Goal: Find specific page/section: Find specific page/section

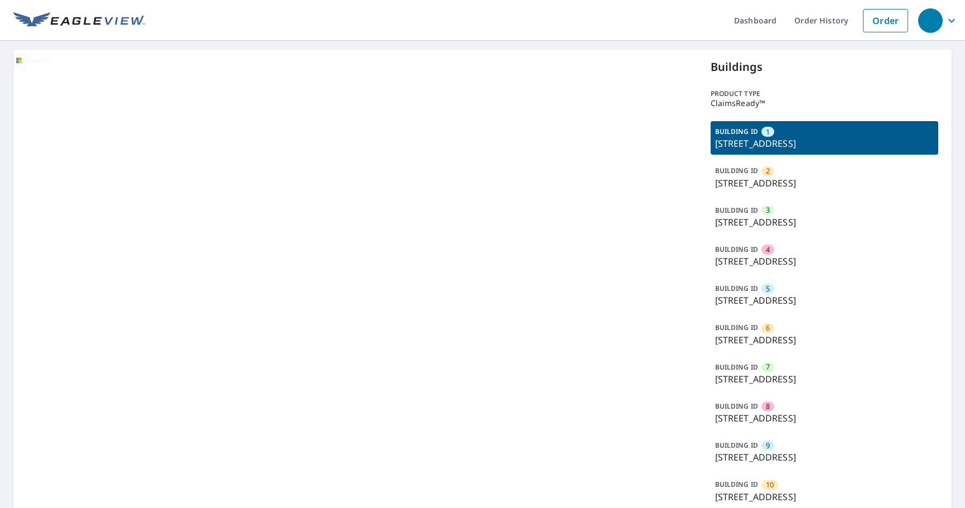
click at [761, 173] on div "2" at bounding box center [767, 171] width 13 height 10
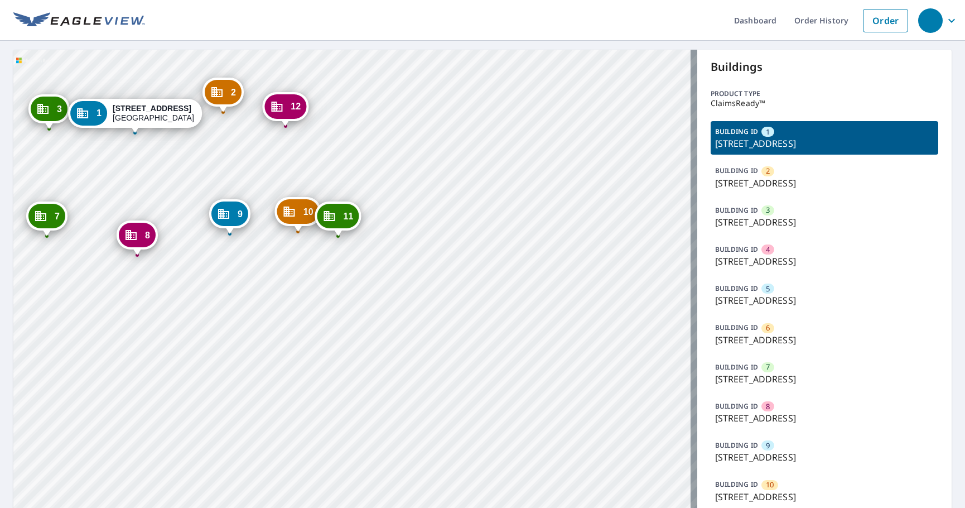
click at [632, 342] on div "2 7751 E Glenrosa Ave Scottsdale, AZ 85251 3 7751 E Glenrosa Ave Scottsdale, AZ…" at bounding box center [355, 322] width 684 height 545
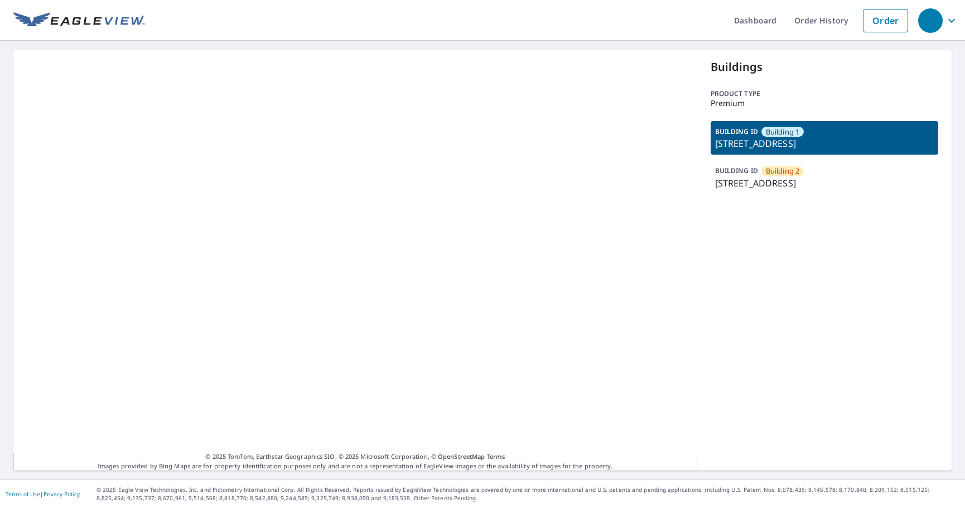
click at [766, 171] on span "Building 2" at bounding box center [783, 171] width 34 height 11
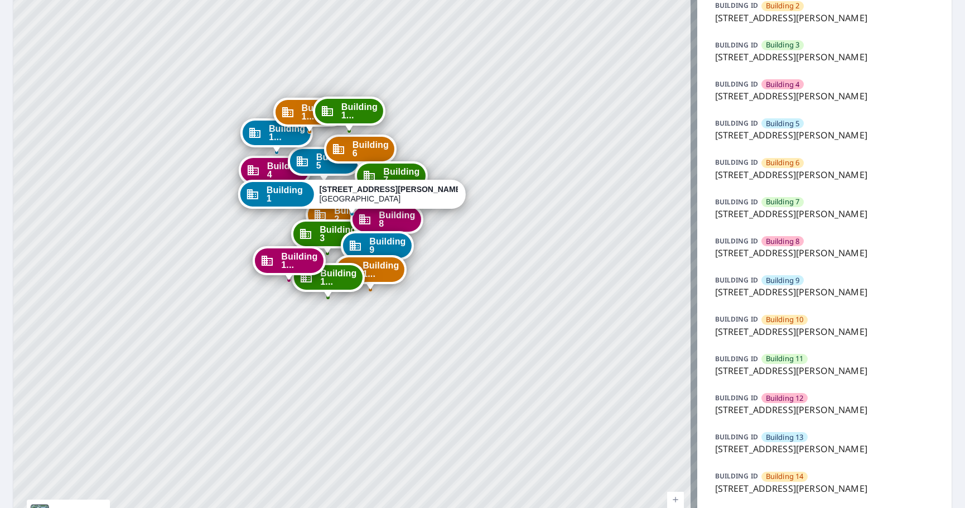
scroll to position [167, 0]
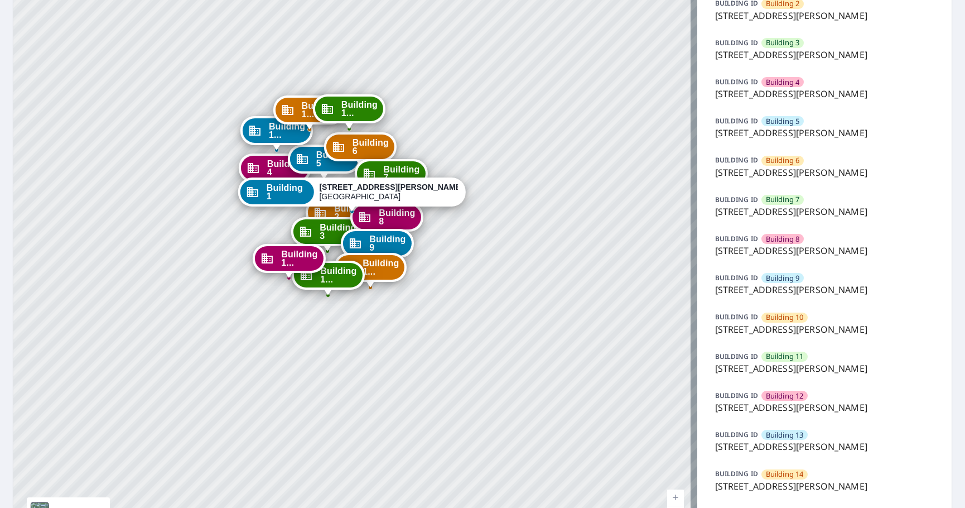
click at [814, 406] on p "[STREET_ADDRESS][PERSON_NAME]" at bounding box center [824, 407] width 219 height 13
